Goal: Obtain resource: Download file/media

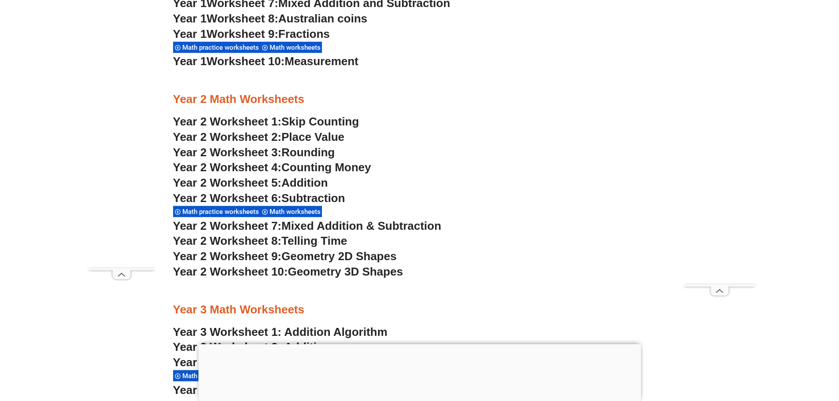
scroll to position [1101, 0]
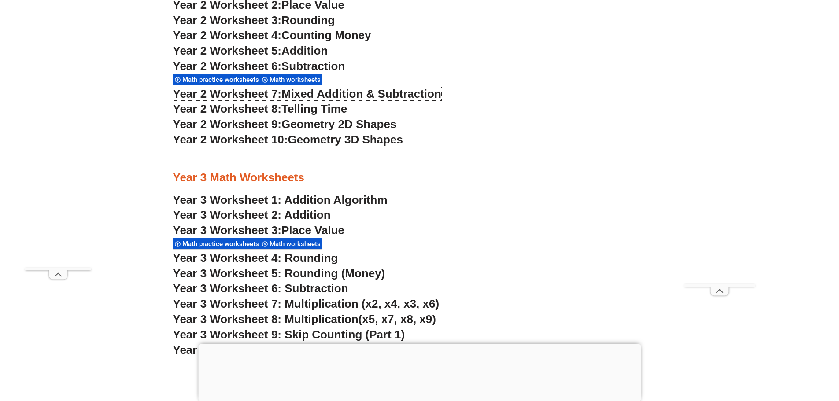
scroll to position [1101, 0]
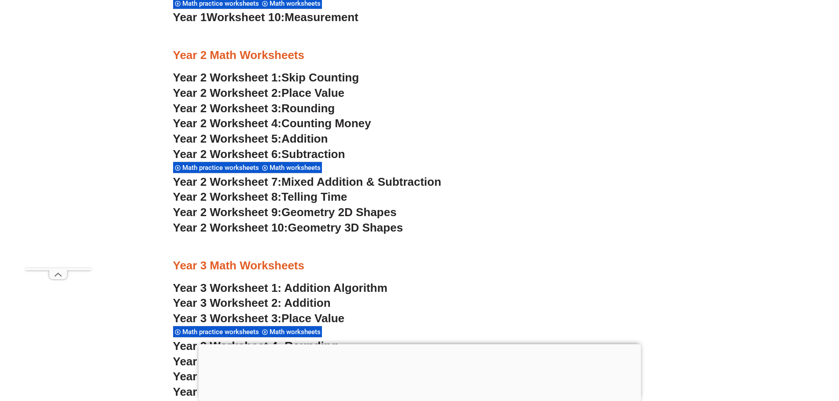
click at [237, 170] on span "Math practice worksheets" at bounding box center [221, 168] width 79 height 8
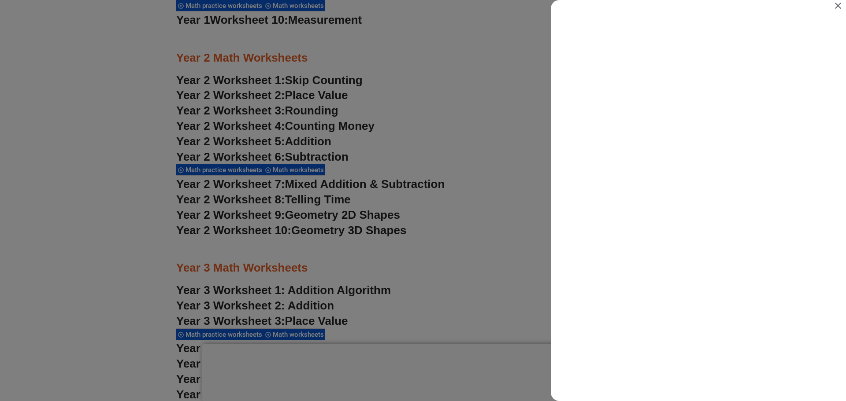
scroll to position [0, 0]
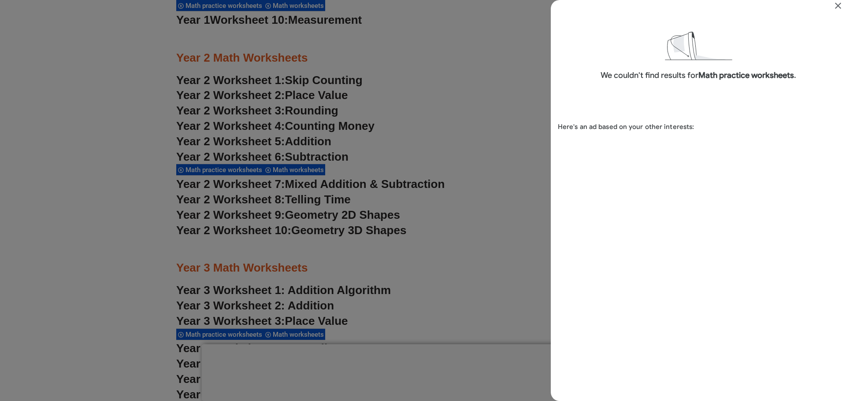
click at [294, 171] on div "Search results for Math practice worksheets" at bounding box center [423, 200] width 846 height 401
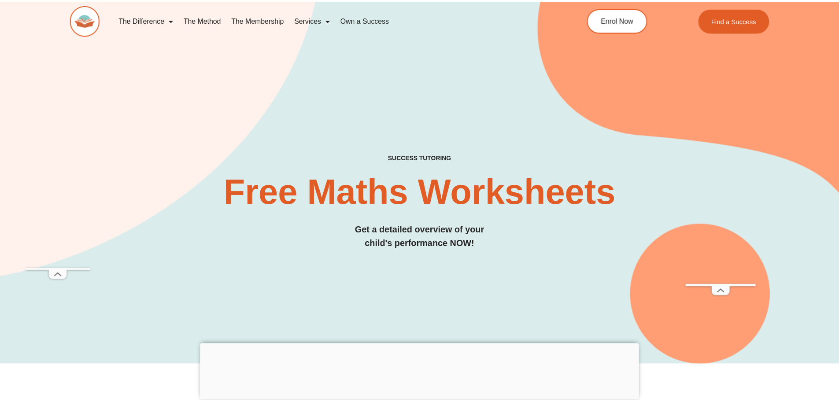
scroll to position [1101, 0]
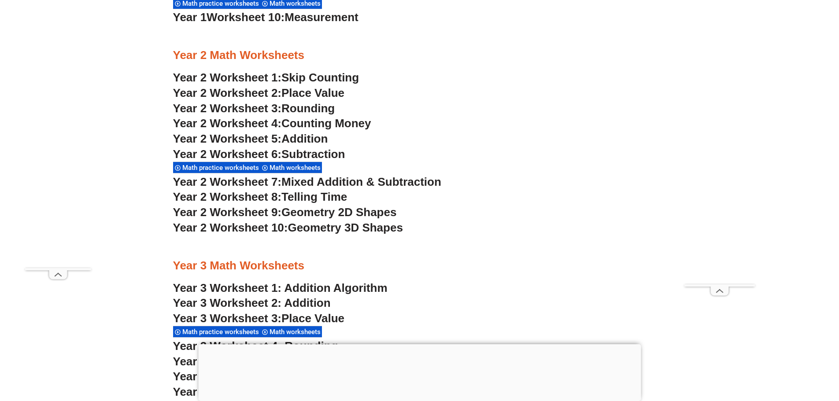
click at [294, 171] on span "Math worksheets" at bounding box center [297, 168] width 54 height 8
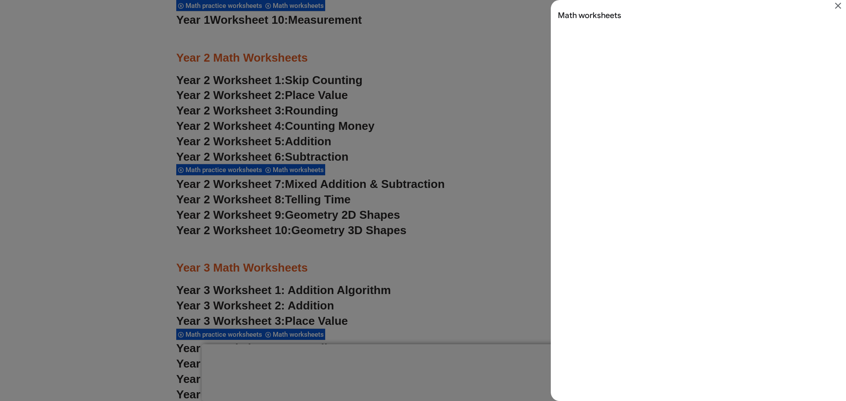
scroll to position [0, 0]
